Goal: Share content: Share content

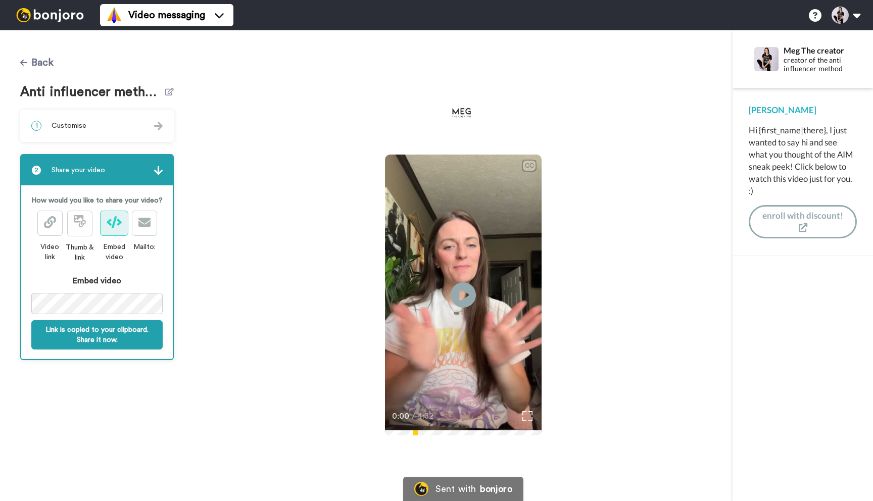
click at [37, 58] on button "Back" at bounding box center [36, 63] width 33 height 24
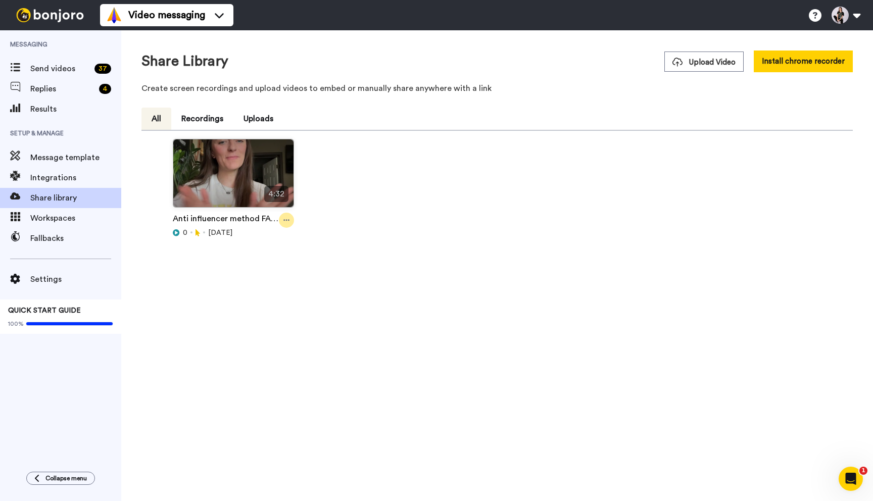
click at [289, 219] on div at bounding box center [286, 220] width 15 height 15
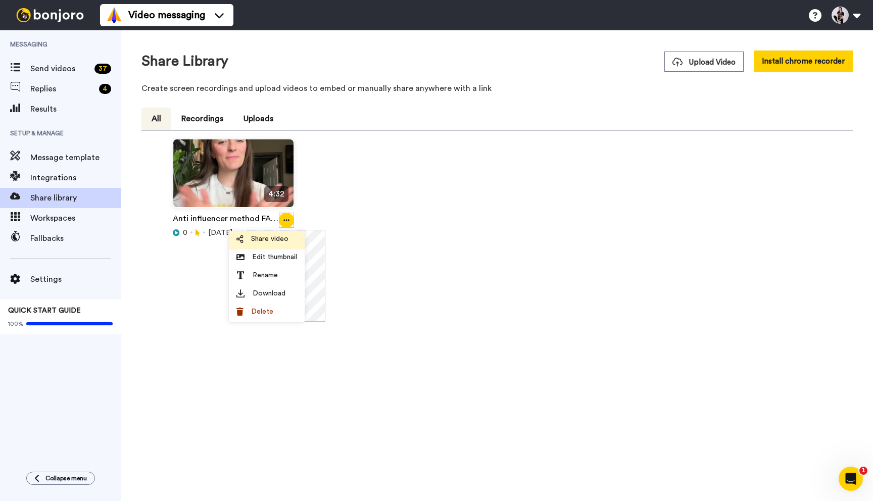
click at [268, 237] on span "Share video" at bounding box center [269, 239] width 37 height 10
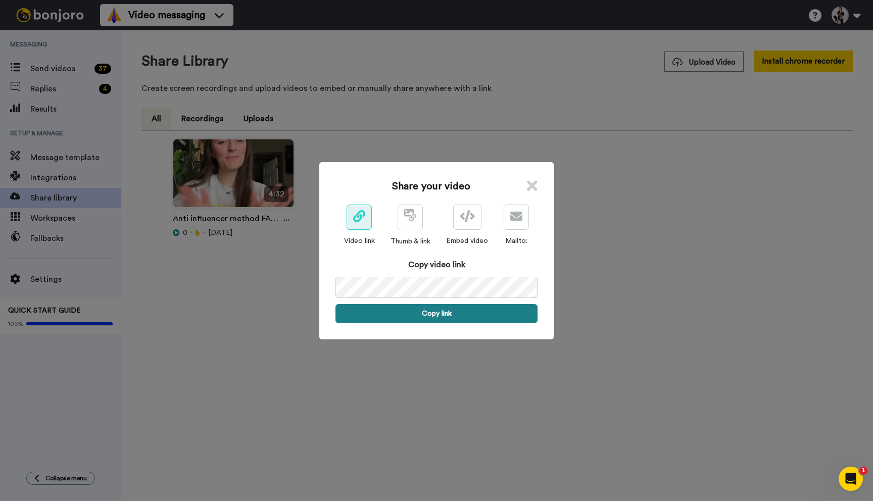
click at [448, 316] on button "Copy link" at bounding box center [436, 313] width 202 height 19
click at [470, 118] on div "Share your video Video link Thumb & link Embed video Mailto: Copy video link Li…" at bounding box center [436, 250] width 873 height 501
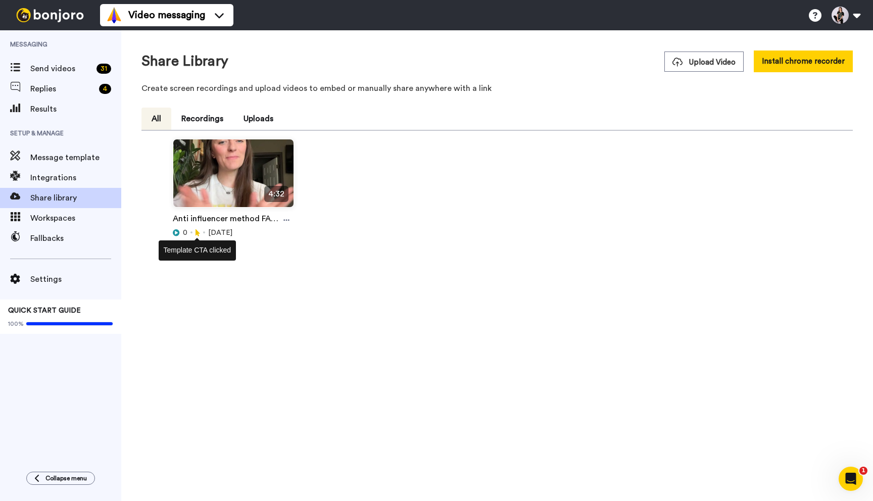
click at [196, 234] on icon at bounding box center [197, 232] width 5 height 7
click at [177, 233] on icon at bounding box center [176, 232] width 7 height 7
